Goal: Task Accomplishment & Management: Manage account settings

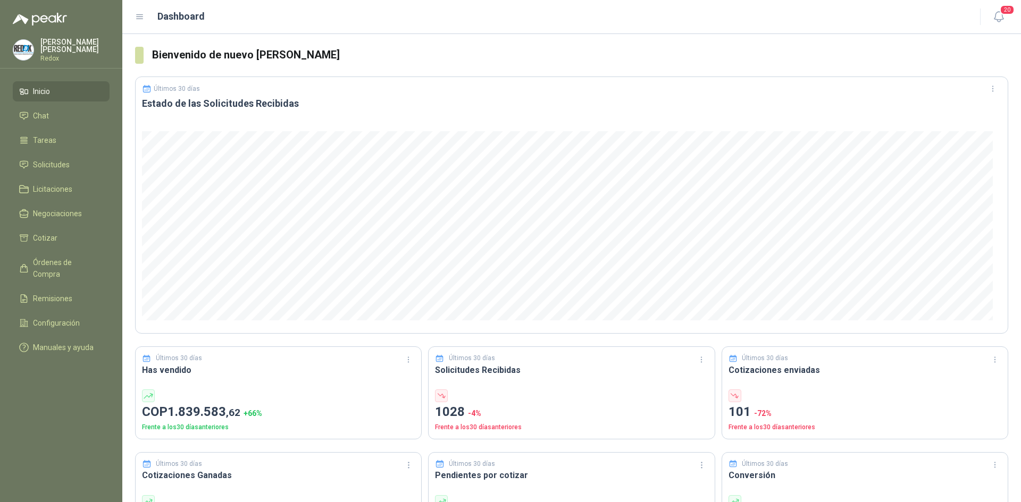
click at [61, 41] on p "Luis Martinez" at bounding box center [74, 45] width 69 height 15
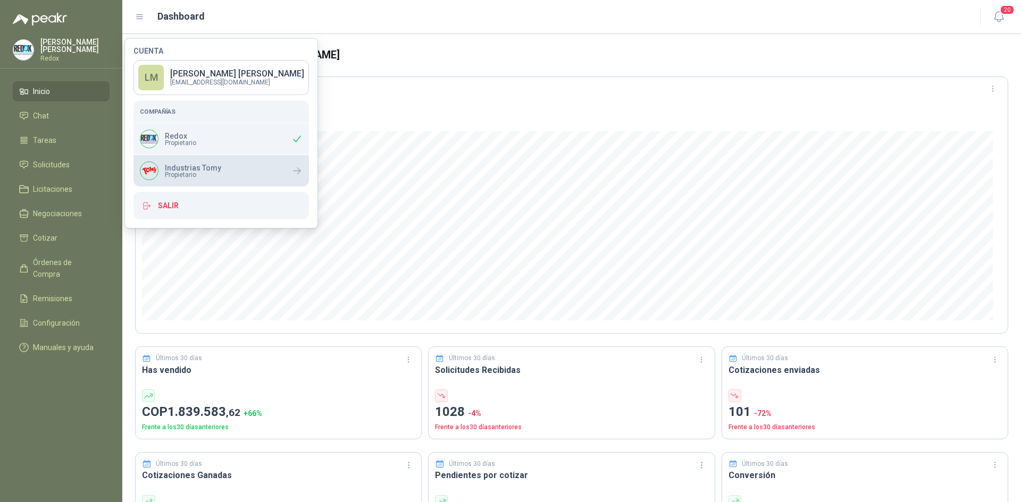
click at [220, 183] on div "Industrias Tomy Propietario" at bounding box center [220, 170] width 175 height 31
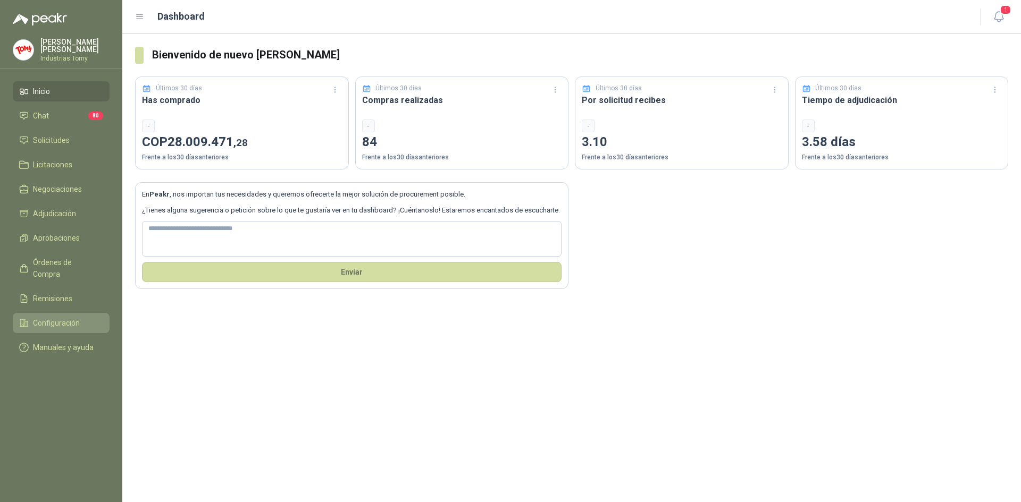
click at [59, 317] on span "Configuración" at bounding box center [56, 323] width 47 height 12
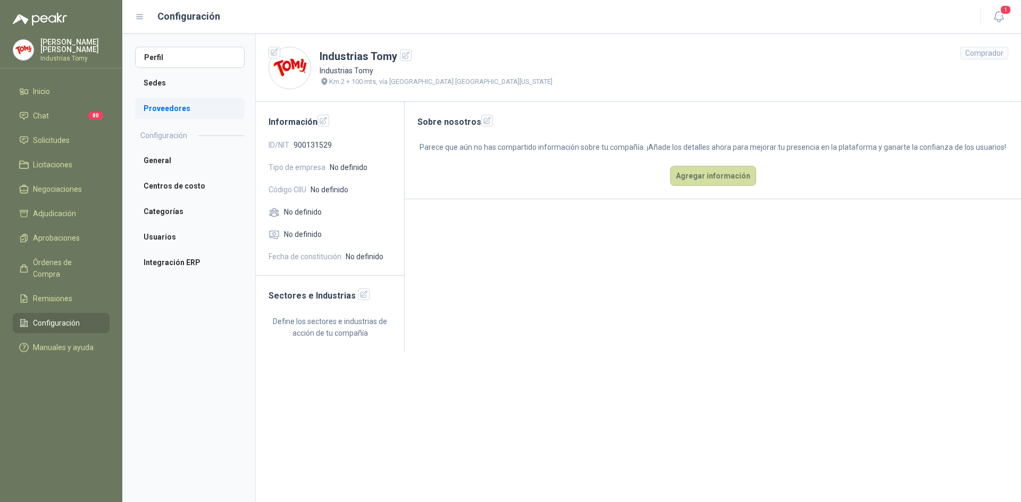
click at [155, 101] on li "Proveedores" at bounding box center [190, 108] width 110 height 21
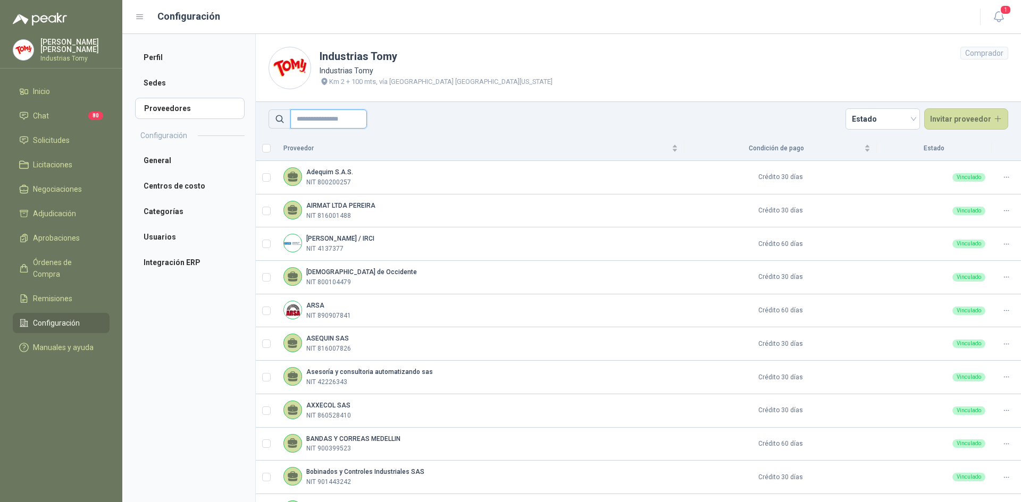
click at [332, 119] on input "text" at bounding box center [328, 119] width 77 height 19
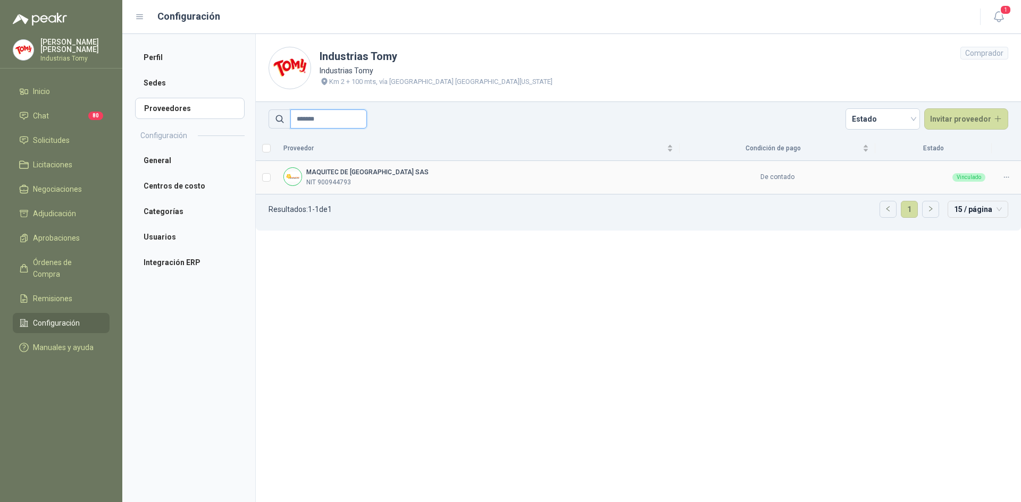
type input "*******"
click at [1008, 182] on div at bounding box center [1006, 177] width 16 height 10
click at [988, 214] on span "Eliminar" at bounding box center [988, 212] width 31 height 12
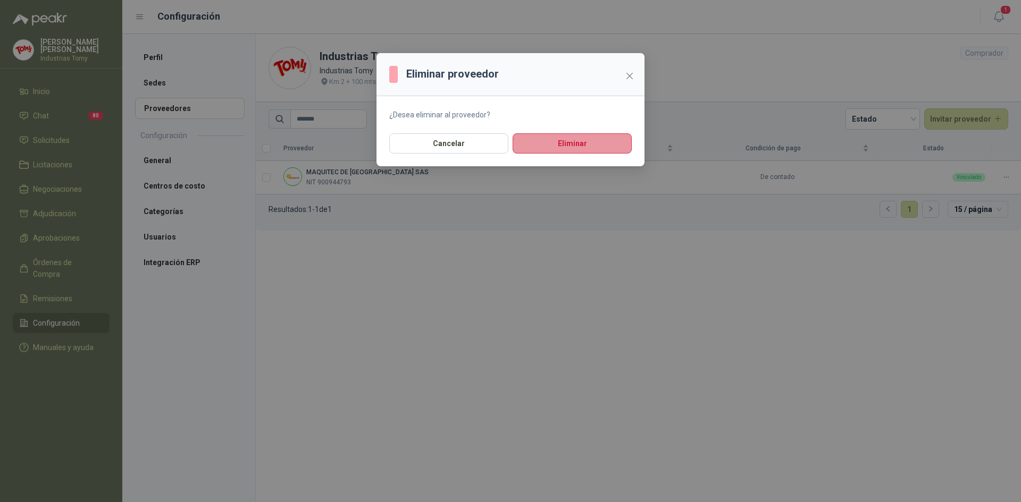
click at [552, 144] on button "Eliminar" at bounding box center [572, 143] width 119 height 20
